Goal: Find specific fact: Find specific fact

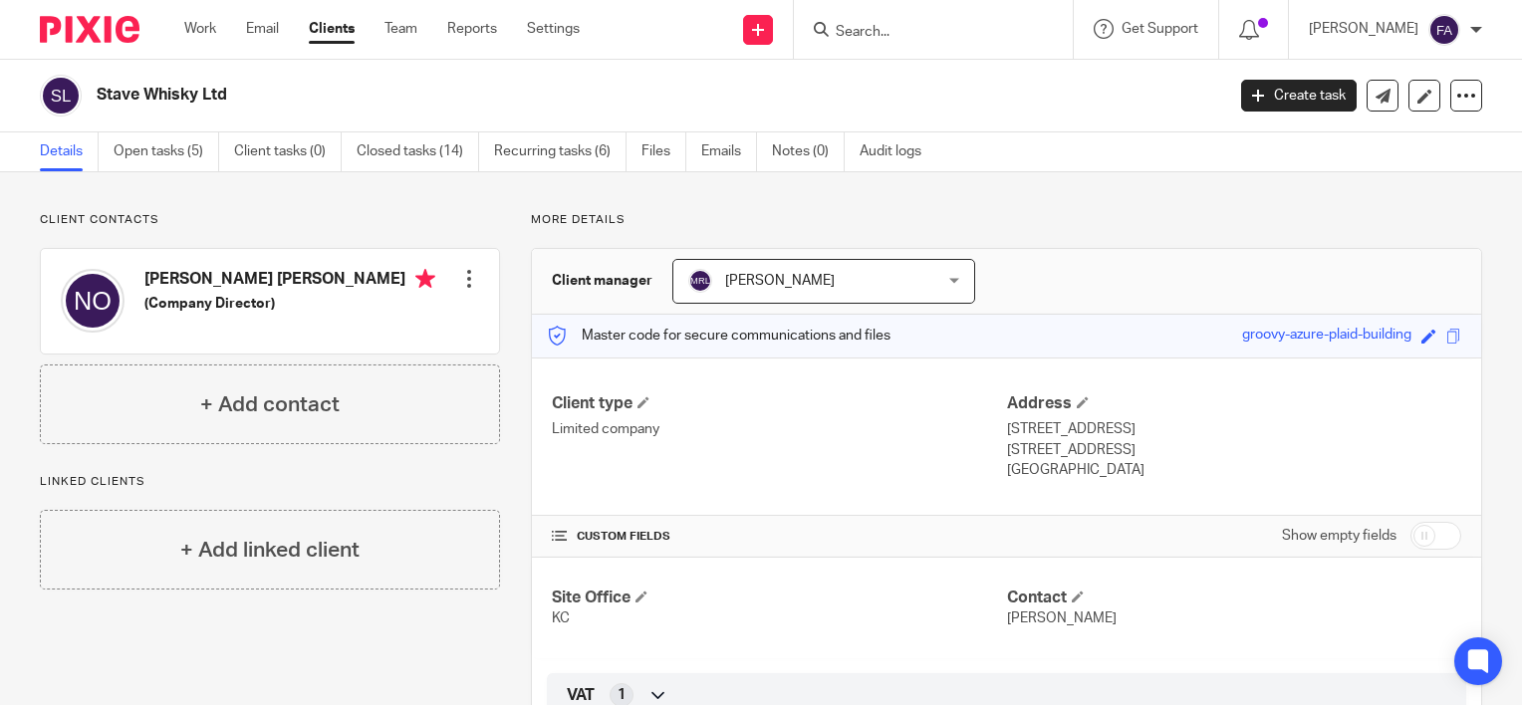
scroll to position [100, 0]
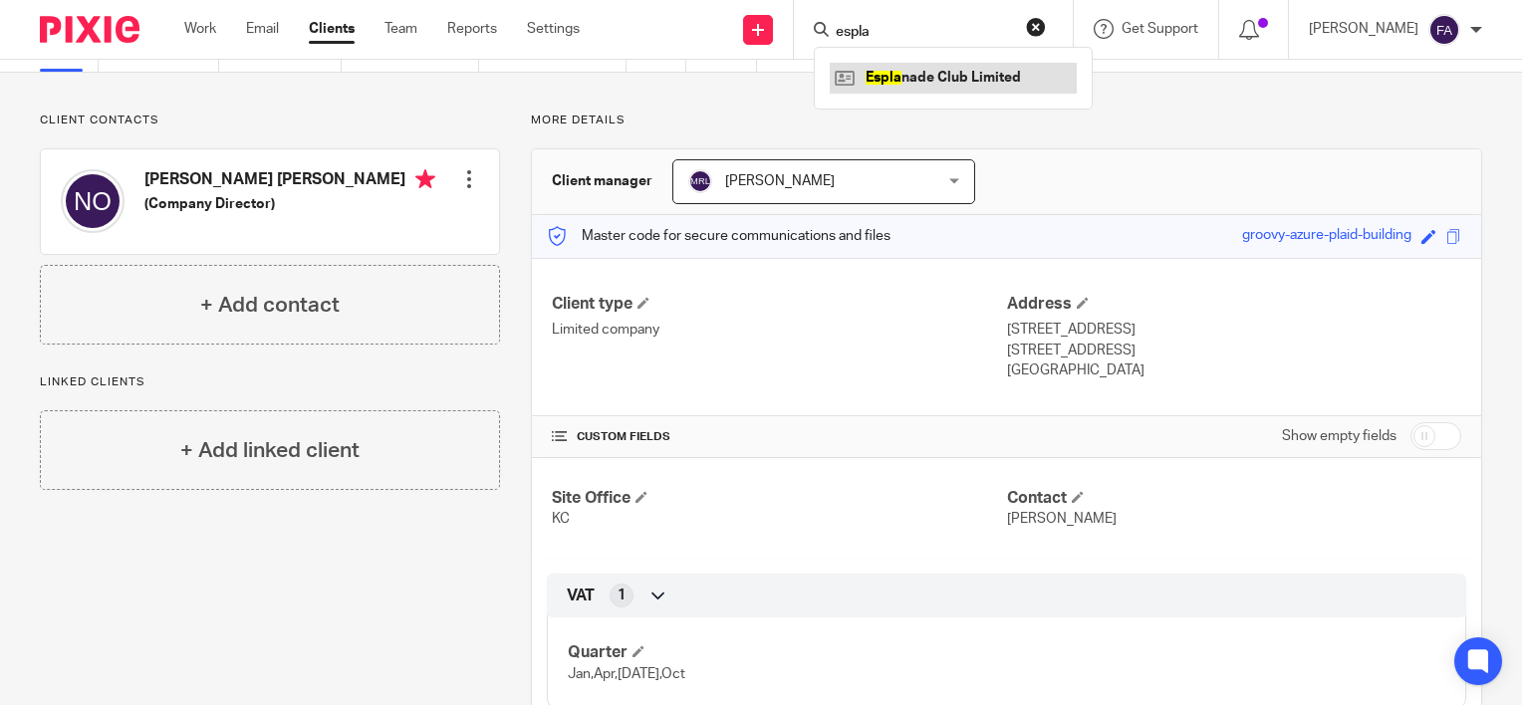
type input "espla"
click at [953, 75] on link at bounding box center [953, 78] width 247 height 30
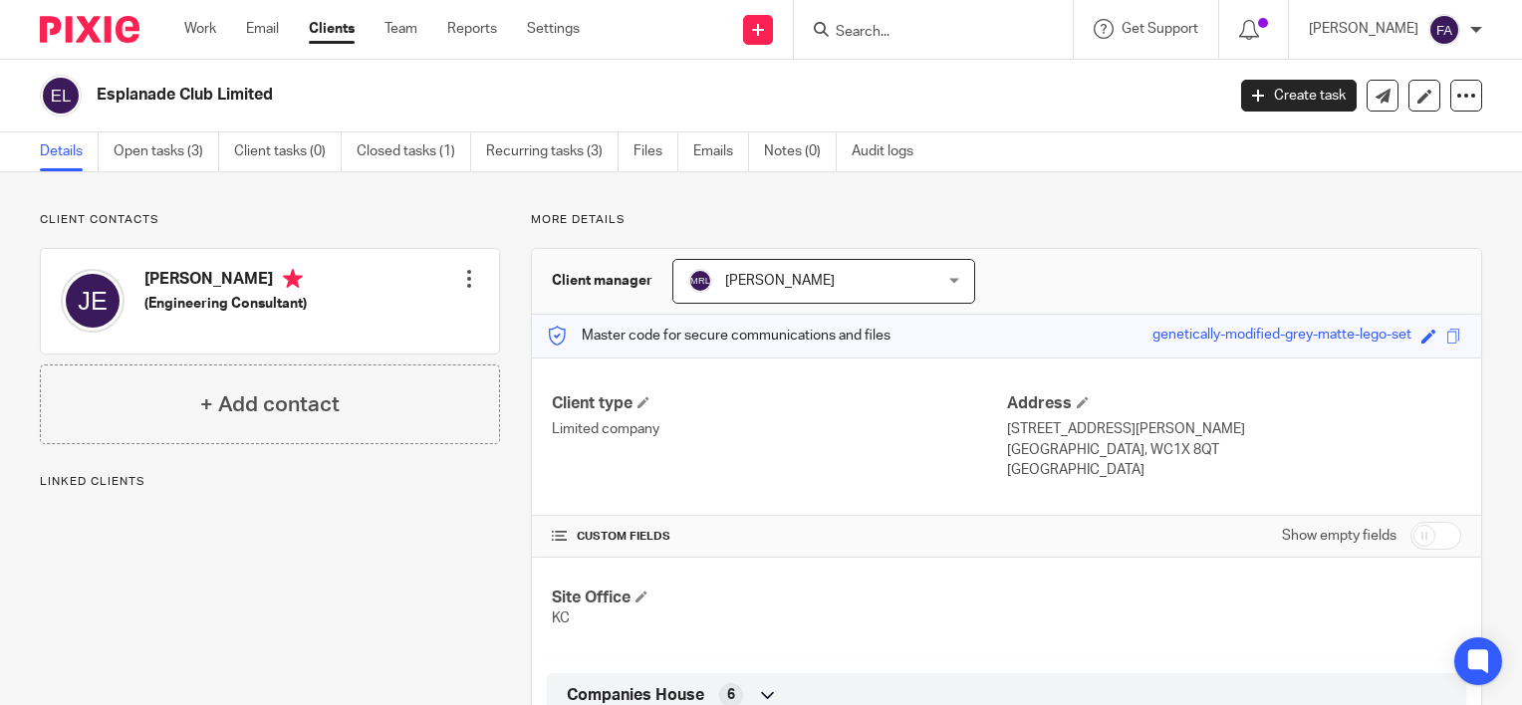
scroll to position [199, 0]
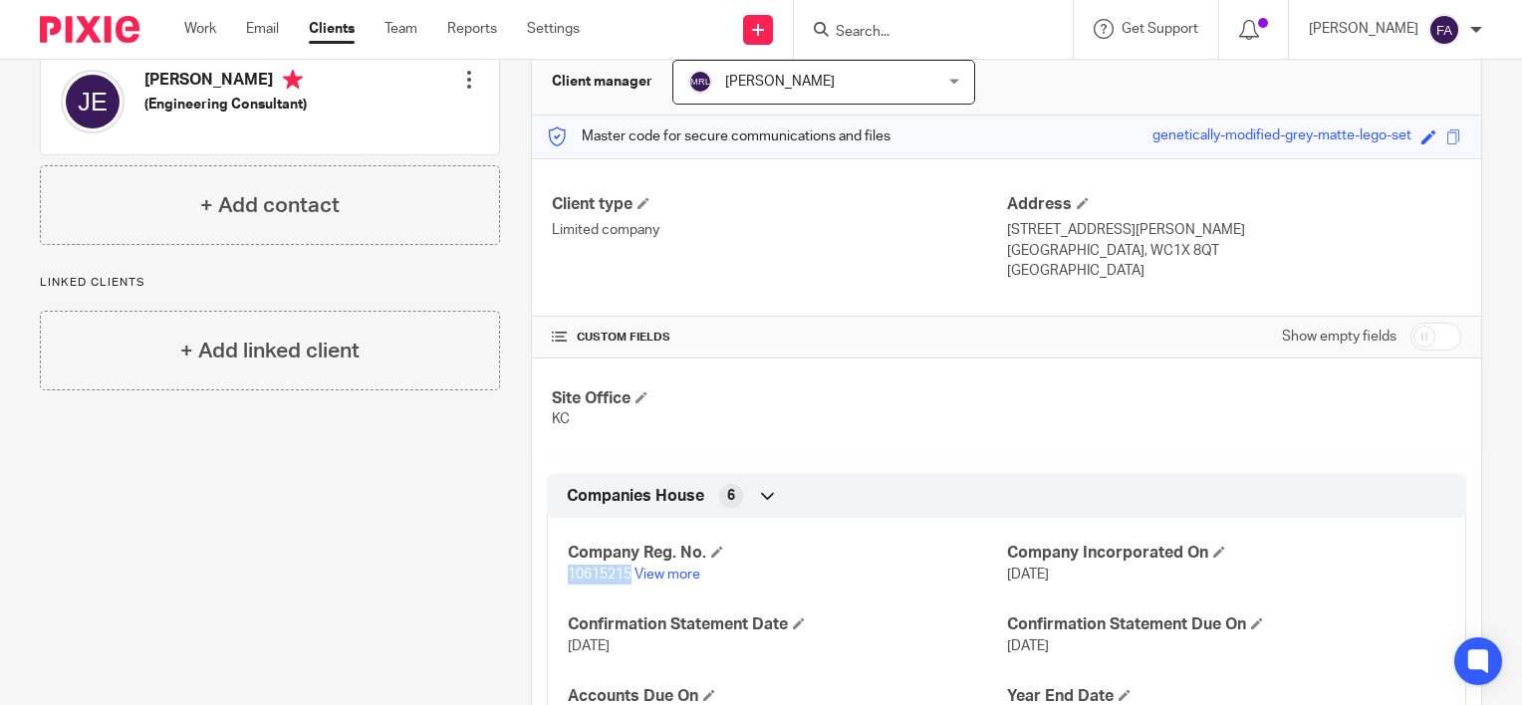
drag, startPoint x: 565, startPoint y: 572, endPoint x: 626, endPoint y: 574, distance: 60.8
click at [626, 574] on span "10615215" at bounding box center [600, 575] width 64 height 14
copy span "10615215"
